Goal: Task Accomplishment & Management: Manage account settings

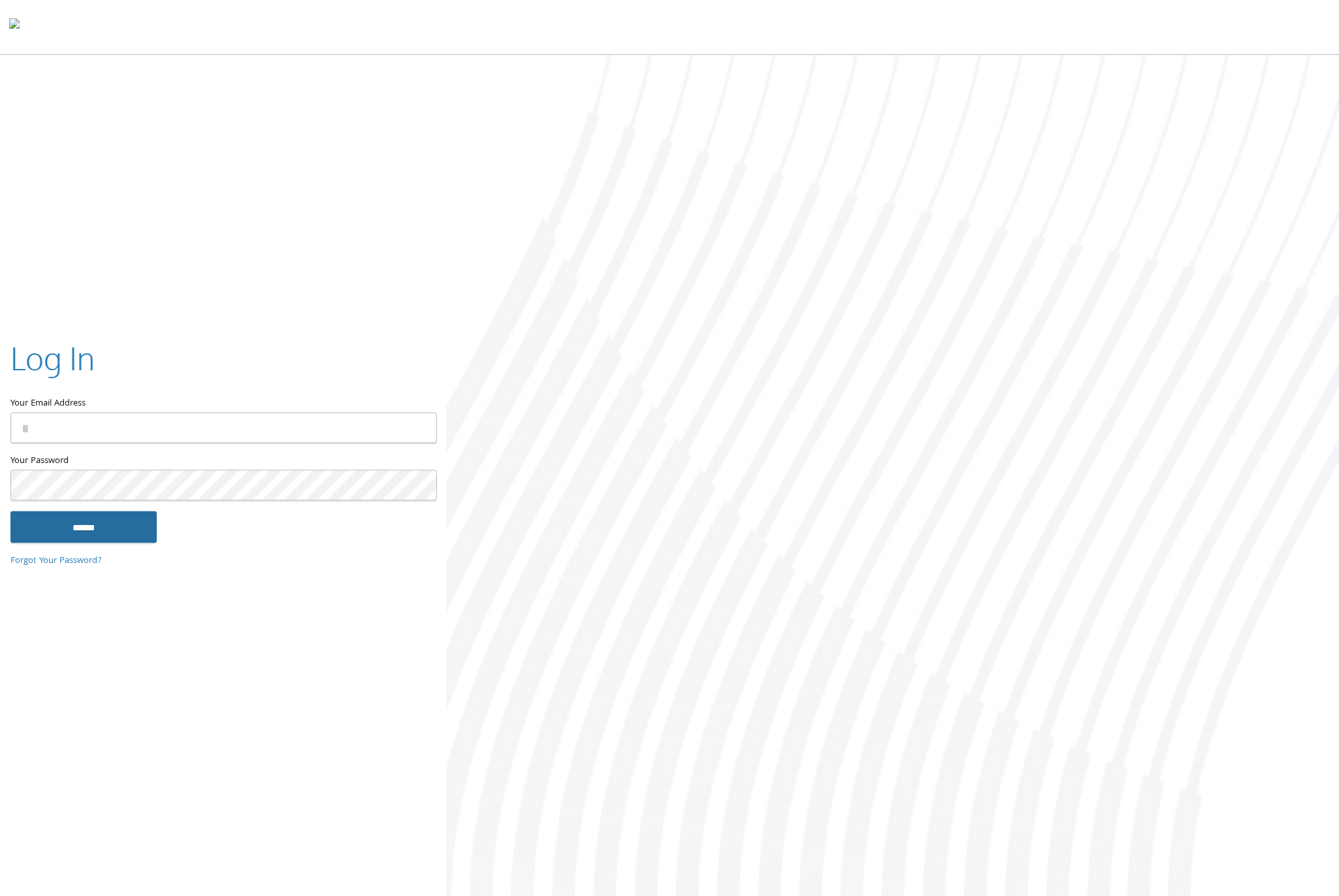
type input "**********"
click at [115, 526] on input "******" at bounding box center [84, 527] width 146 height 32
type input "**********"
click at [121, 528] on input "******" at bounding box center [84, 527] width 146 height 32
